Goal: Information Seeking & Learning: Learn about a topic

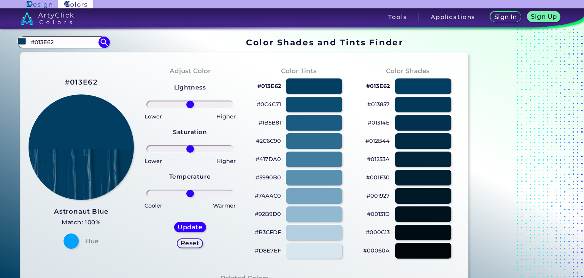
click at [66, 42] on input "#013E62" at bounding box center [63, 42] width 71 height 10
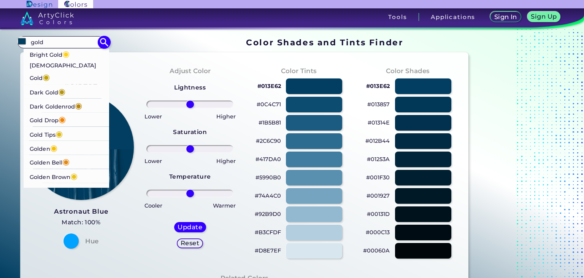
type input "gold"
click at [62, 56] on p "Bright Gold ◉" at bounding box center [50, 53] width 40 height 14
type input "#fdd017"
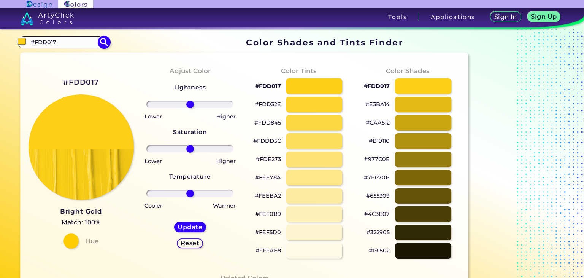
click at [65, 37] on input "#FDD017" at bounding box center [63, 42] width 71 height 10
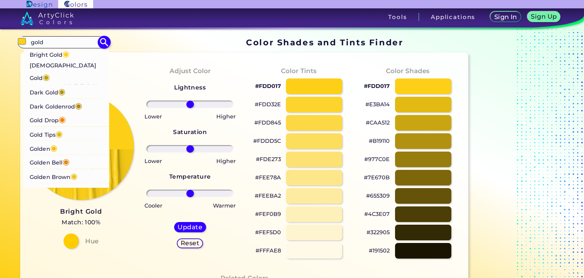
type input "gold"
click at [66, 66] on p "Buddha Gold ◉" at bounding box center [67, 72] width 74 height 24
type input "#c1a004"
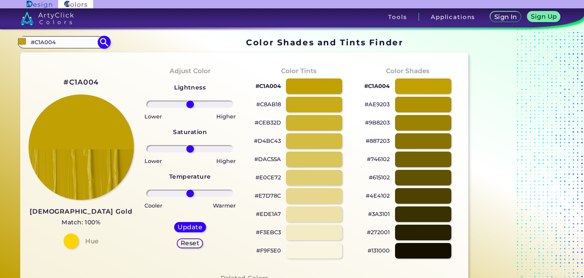
click at [72, 40] on input "#C1A004" at bounding box center [63, 42] width 71 height 10
type input "orange gol"
click at [65, 56] on p "Orange Gold ◉" at bounding box center [51, 56] width 43 height 14
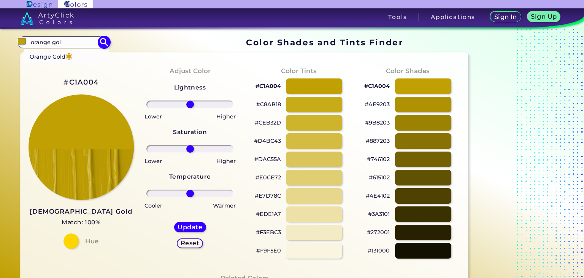
type input "#d4a017"
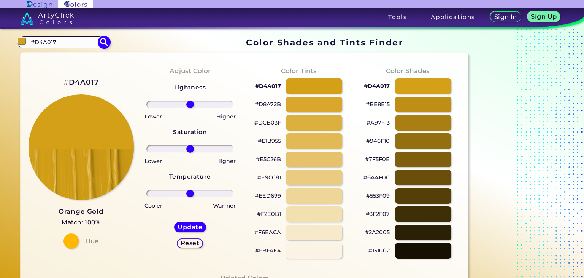
click at [67, 37] on input "#D4A017" at bounding box center [63, 42] width 71 height 10
click at [66, 40] on input "#D4A017" at bounding box center [63, 42] width 71 height 10
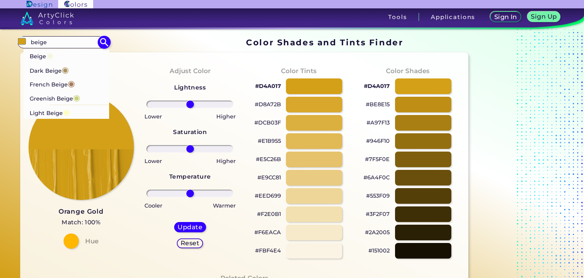
type input "beige"
click at [46, 59] on p "Beige ◉" at bounding box center [42, 55] width 24 height 14
type input "#f5f5dc"
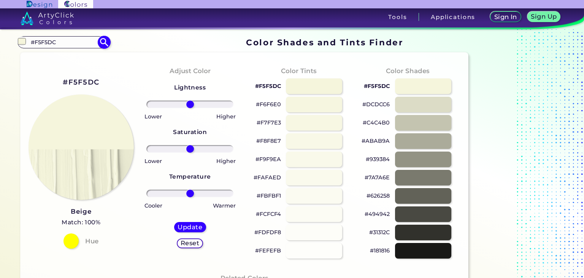
click at [58, 43] on input "#F5F5DC" at bounding box center [63, 42] width 71 height 10
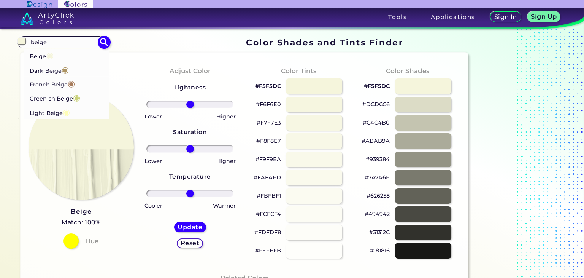
type input "beige"
click at [51, 69] on p "Dark Beige ◉" at bounding box center [49, 69] width 39 height 14
type input "#ac9362"
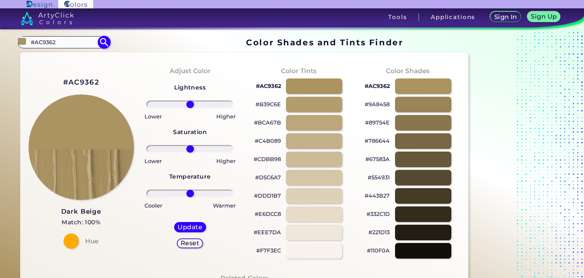
click at [66, 43] on input "#AC9362" at bounding box center [63, 42] width 71 height 10
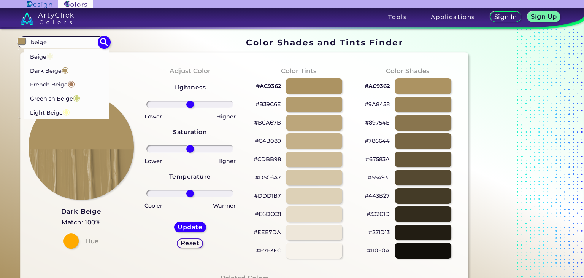
type input "beige"
click at [57, 59] on li "Beige ◉" at bounding box center [67, 55] width 86 height 14
type input "#f5f5dc"
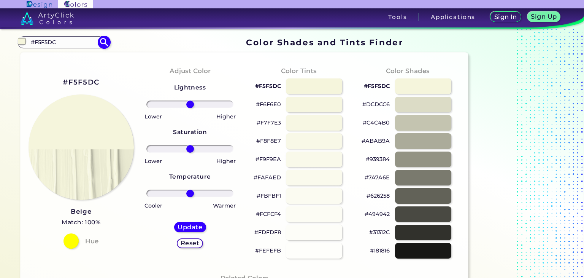
click at [69, 38] on input "#F5F5DC" at bounding box center [63, 42] width 71 height 10
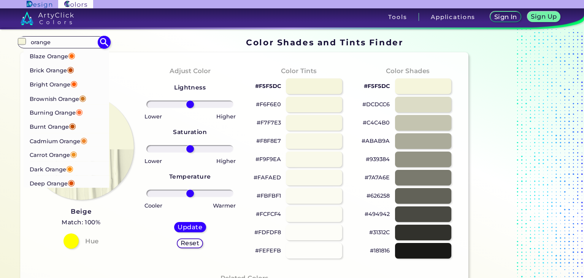
scroll to position [76, 0]
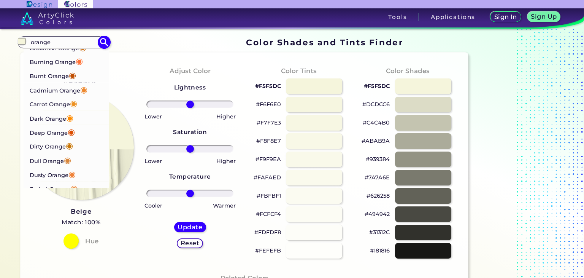
type input "orange"
click at [57, 102] on p "Carrot Orange ◉" at bounding box center [54, 103] width 48 height 14
type input "#ed9121"
type input "#ED9121"
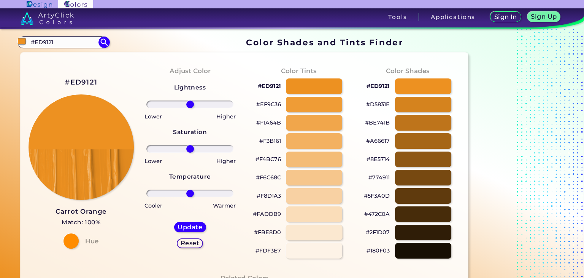
click at [314, 230] on div at bounding box center [314, 232] width 57 height 16
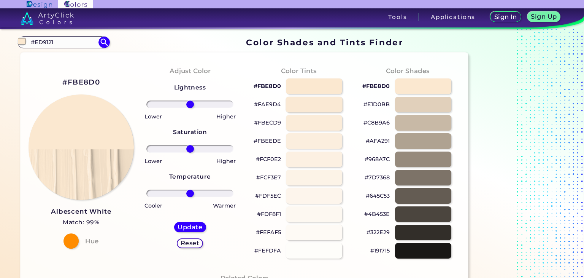
click at [304, 103] on div at bounding box center [314, 105] width 57 height 16
type input "#fae9d4"
click at [268, 86] on p "#FAE9D4" at bounding box center [267, 85] width 27 height 9
click at [89, 40] on input "#ED9121" at bounding box center [63, 42] width 71 height 10
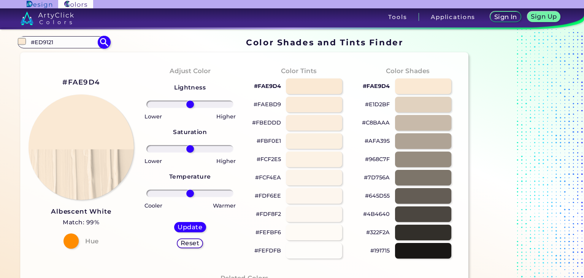
click at [89, 40] on input "#ED9121" at bounding box center [63, 42] width 71 height 10
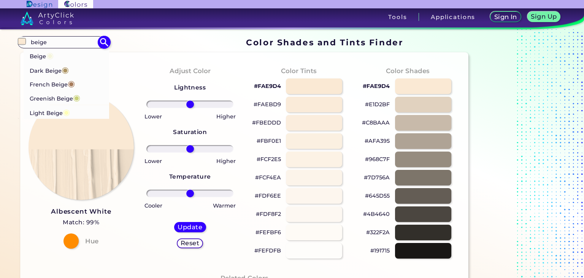
type input "beige"
click at [55, 68] on p "Dark Beige ◉" at bounding box center [49, 69] width 39 height 14
type input "#ac9362"
type input "#AC9362"
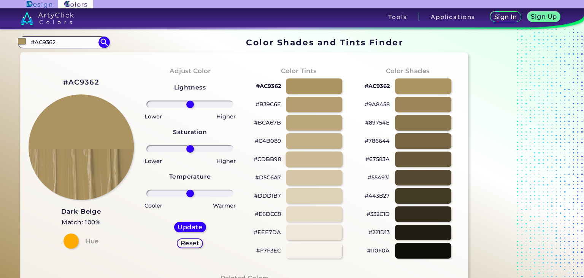
click at [307, 156] on div at bounding box center [314, 159] width 57 height 16
type input "#cdbb98"
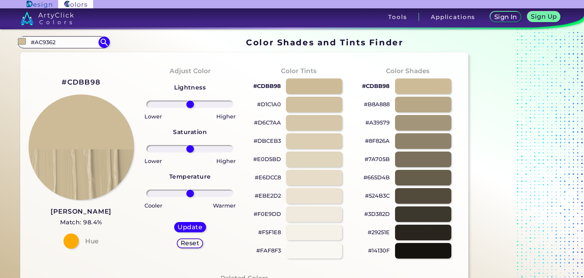
click at [265, 85] on p "#CDBB98" at bounding box center [267, 85] width 28 height 9
click at [70, 37] on input "#AC9362" at bounding box center [63, 42] width 71 height 10
type input "gold beige"
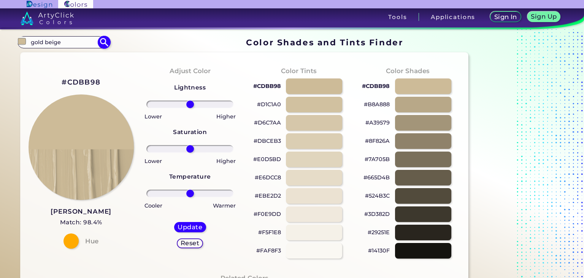
type input "#000000"
drag, startPoint x: 72, startPoint y: 42, endPoint x: 26, endPoint y: 38, distance: 46.2
click at [26, 38] on div "#000000 gold beige Acadia ◉ Acid Green ◉ Aero Blue ◉ Alabaster ◉ Albescent Whit…" at bounding box center [64, 42] width 92 height 12
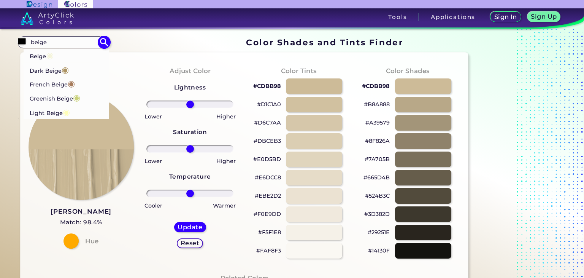
type input "beige"
click at [49, 83] on p "French Beige ◉" at bounding box center [52, 83] width 45 height 14
type input "#a67b5b"
type input "#A67B5B"
